Goal: Find specific page/section: Find specific page/section

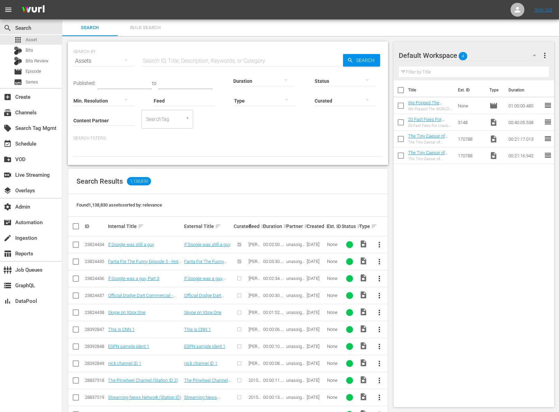
click at [152, 28] on span "Bulk Search" at bounding box center [145, 28] width 47 height 8
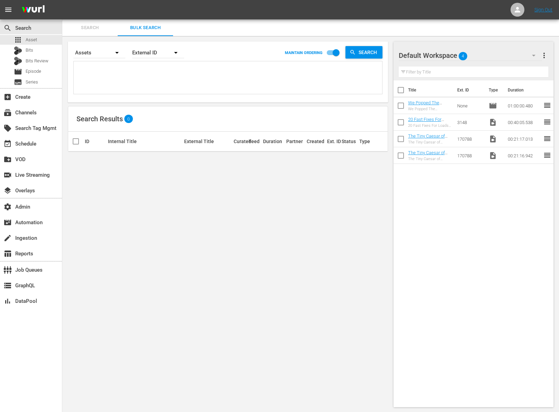
click at [168, 72] on textarea at bounding box center [228, 79] width 307 height 32
paste textarea "EP007464482966"
type textarea "EP007464482966"
click at [180, 53] on icon "button" at bounding box center [176, 52] width 8 height 8
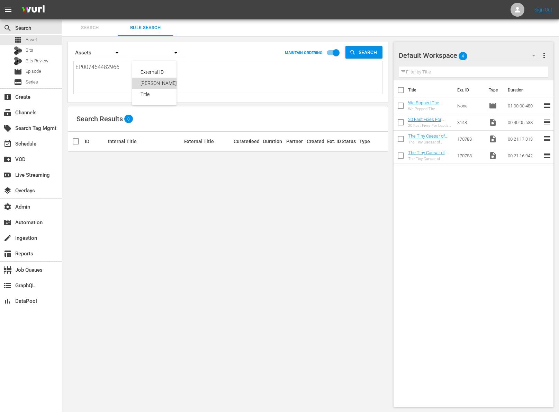
click at [168, 86] on div "[PERSON_NAME] ID" at bounding box center [161, 83] width 58 height 11
click at [365, 51] on span "Search" at bounding box center [369, 52] width 27 height 12
click at [37, 41] on div "apps Asset" at bounding box center [31, 40] width 62 height 10
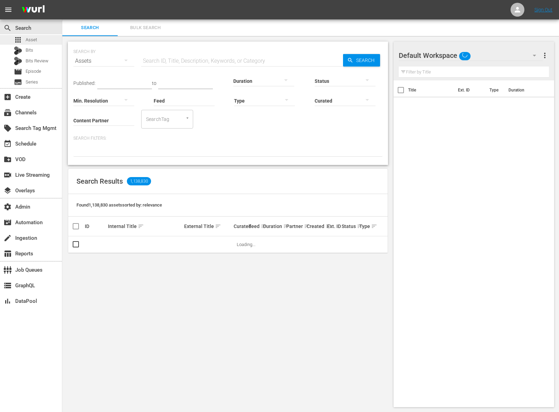
click at [37, 41] on div "apps Asset" at bounding box center [31, 40] width 62 height 10
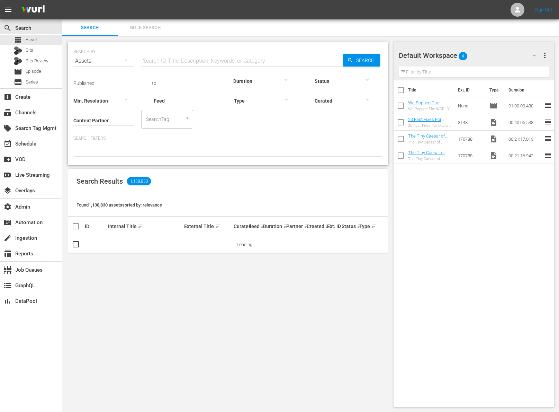
click at [163, 54] on input "text" at bounding box center [242, 61] width 202 height 17
paste input "Hokkaido Nippon-Ham Fighters vs. ORIX Buffaloes"
type input "Hokkaido Nippon-Ham Fighters vs. ORIX Buffaloes"
click at [378, 58] on span "Search" at bounding box center [367, 60] width 27 height 12
